Goal: Task Accomplishment & Management: Use online tool/utility

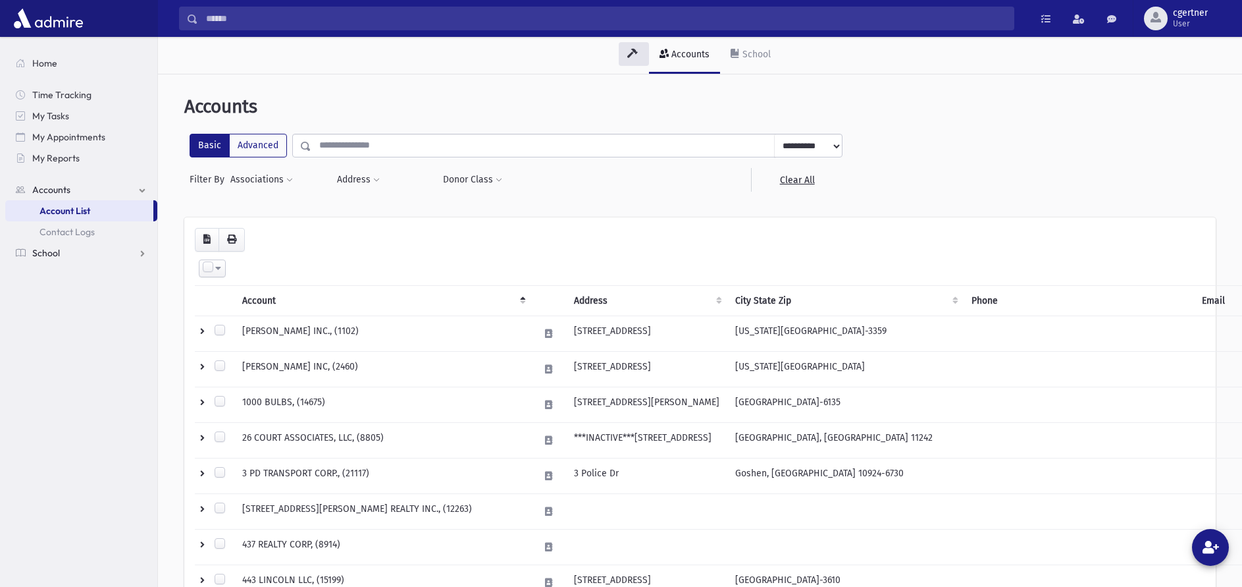
click at [43, 253] on span "School" at bounding box center [46, 253] width 28 height 12
click at [50, 252] on span "Attendance" at bounding box center [64, 253] width 49 height 12
click at [58, 273] on span "Entry" at bounding box center [61, 274] width 22 height 12
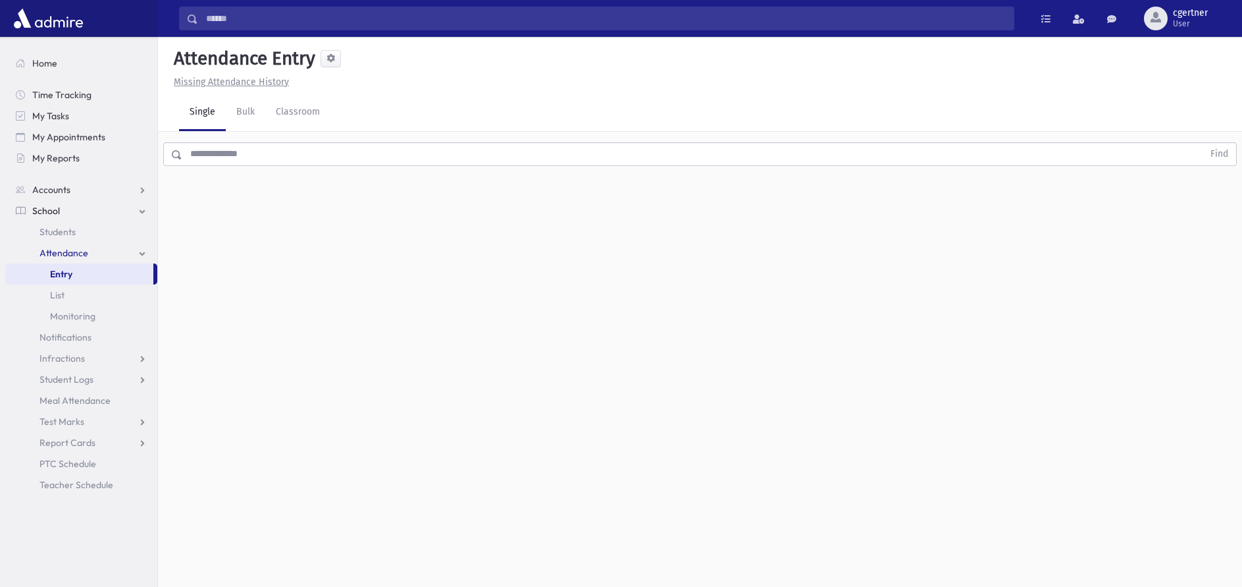
click at [239, 154] on input "text" at bounding box center [692, 154] width 1021 height 24
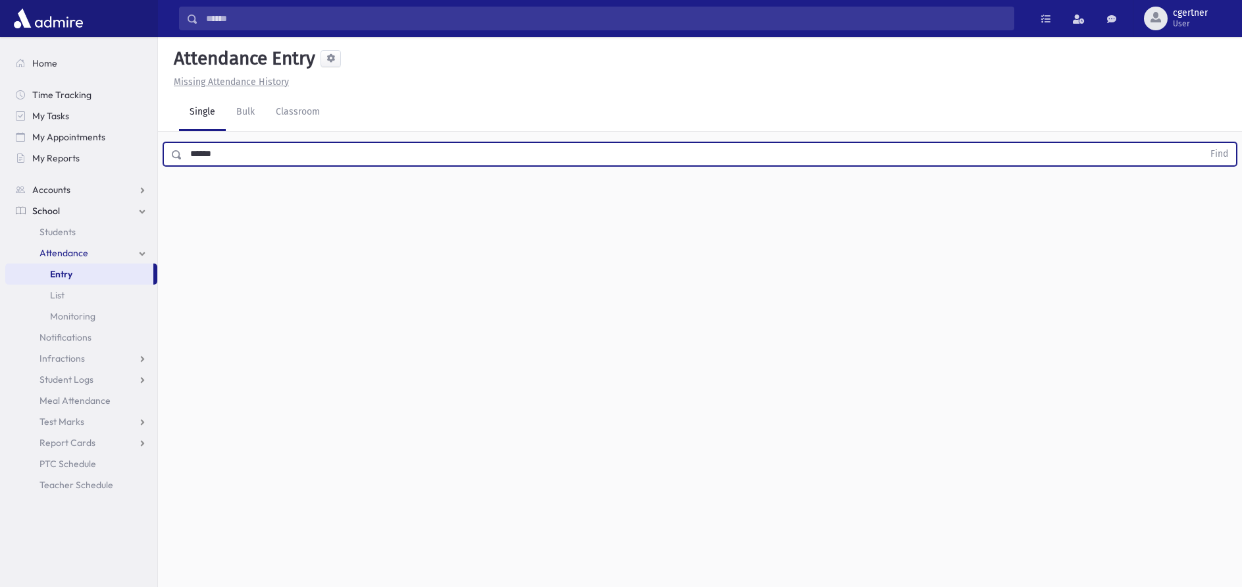
type input "******"
click at [1203, 143] on button "Find" at bounding box center [1220, 154] width 34 height 22
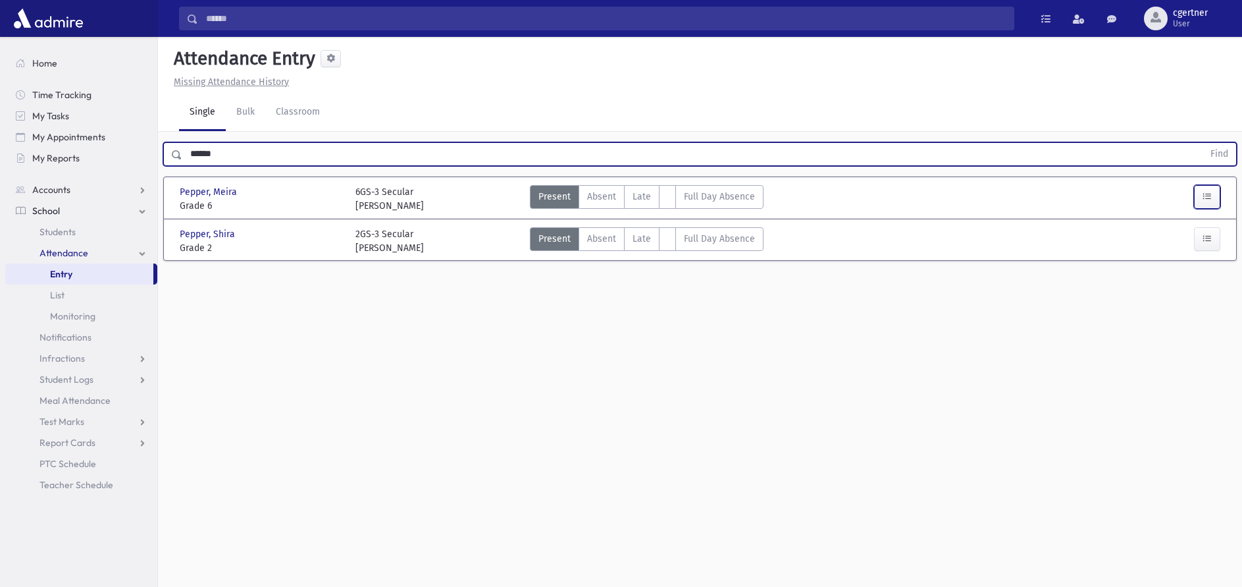
click at [1212, 196] on icon "button" at bounding box center [1207, 196] width 9 height 11
